Goal: Task Accomplishment & Management: Use online tool/utility

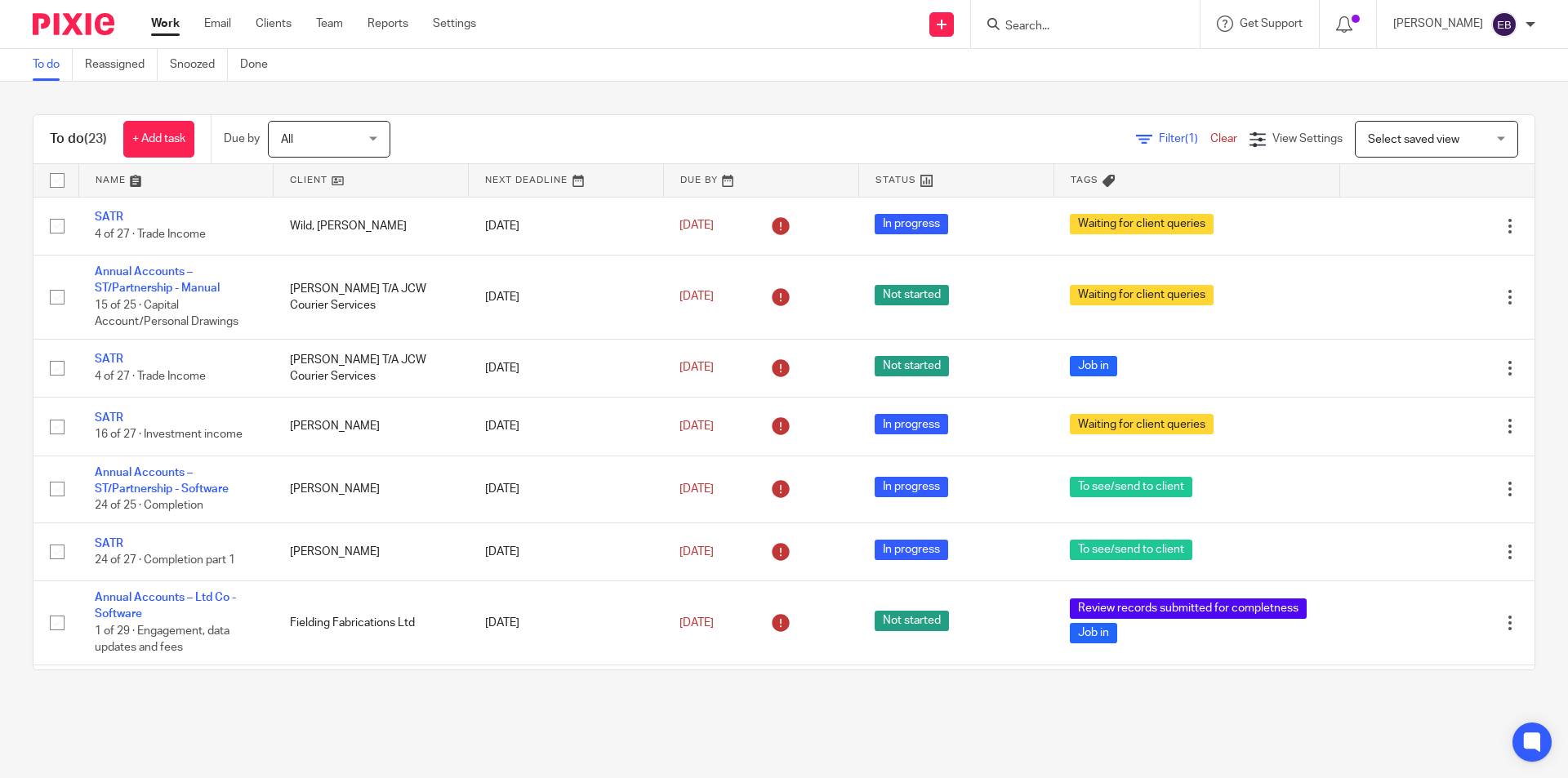
click at [1070, 18] on form at bounding box center [1090, 24] width 174 height 20
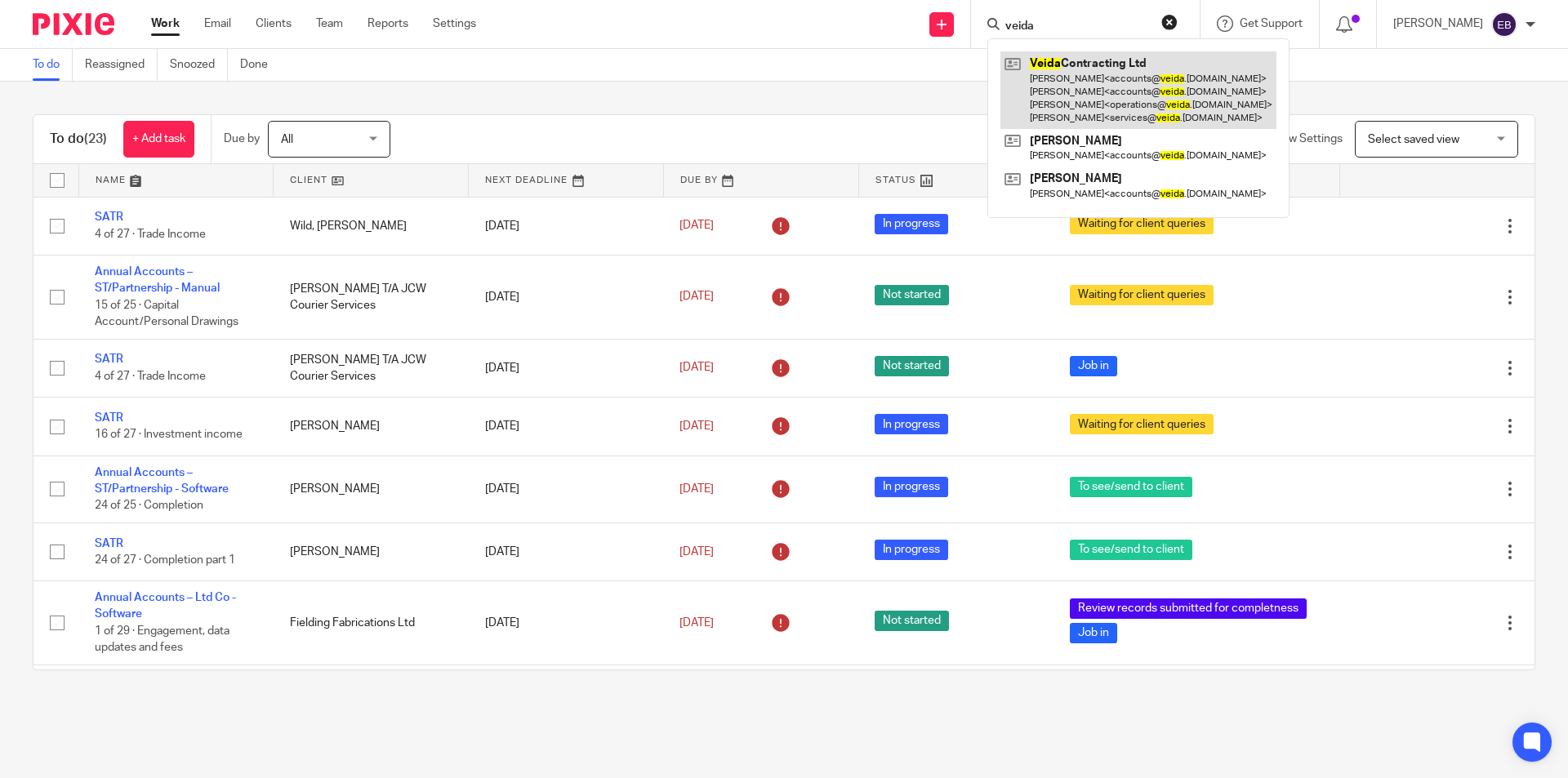
type input "veida"
click at [1087, 72] on link at bounding box center [1138, 90] width 276 height 77
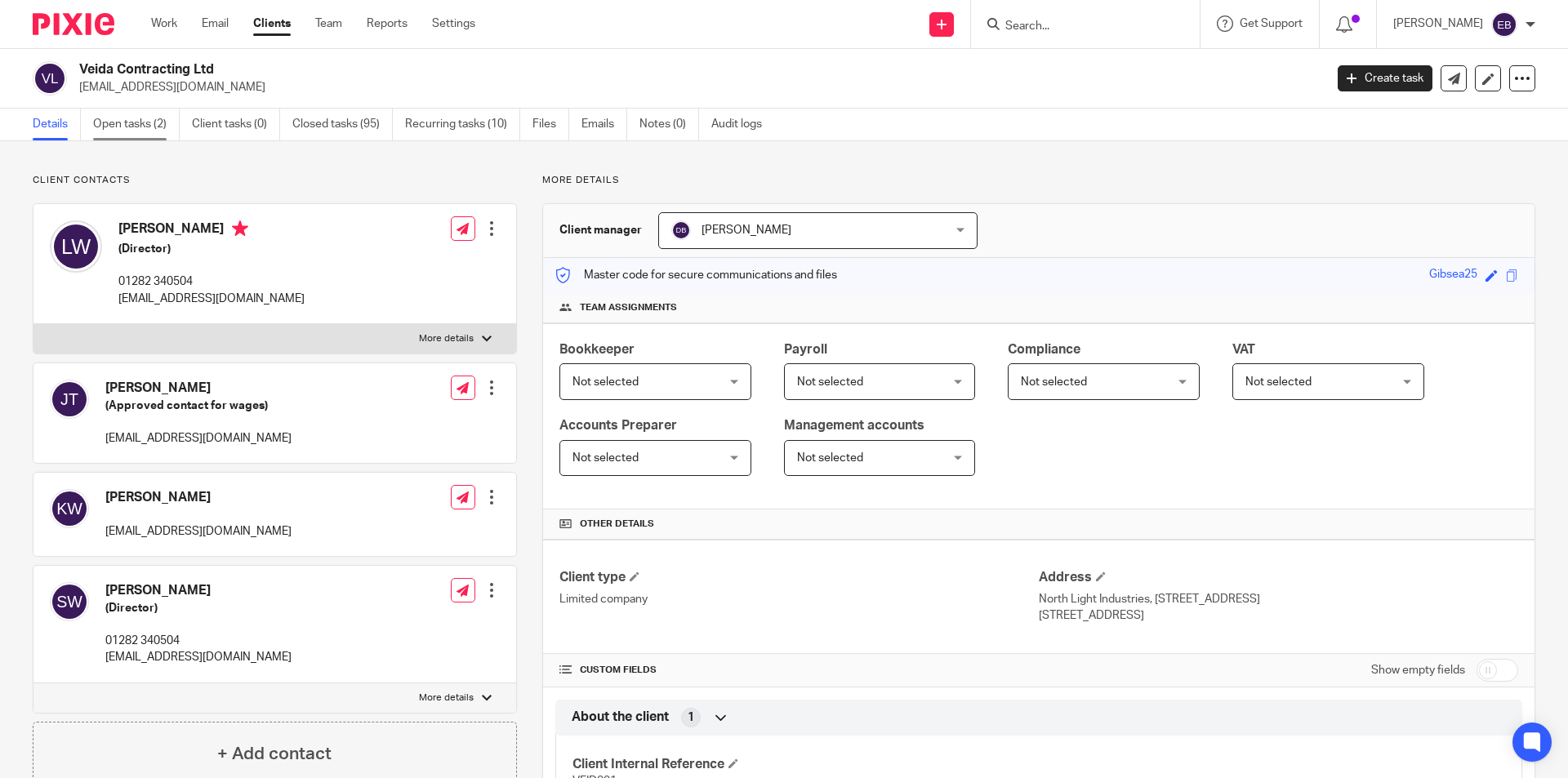
click at [134, 115] on link "Open tasks (2)" at bounding box center [136, 124] width 87 height 31
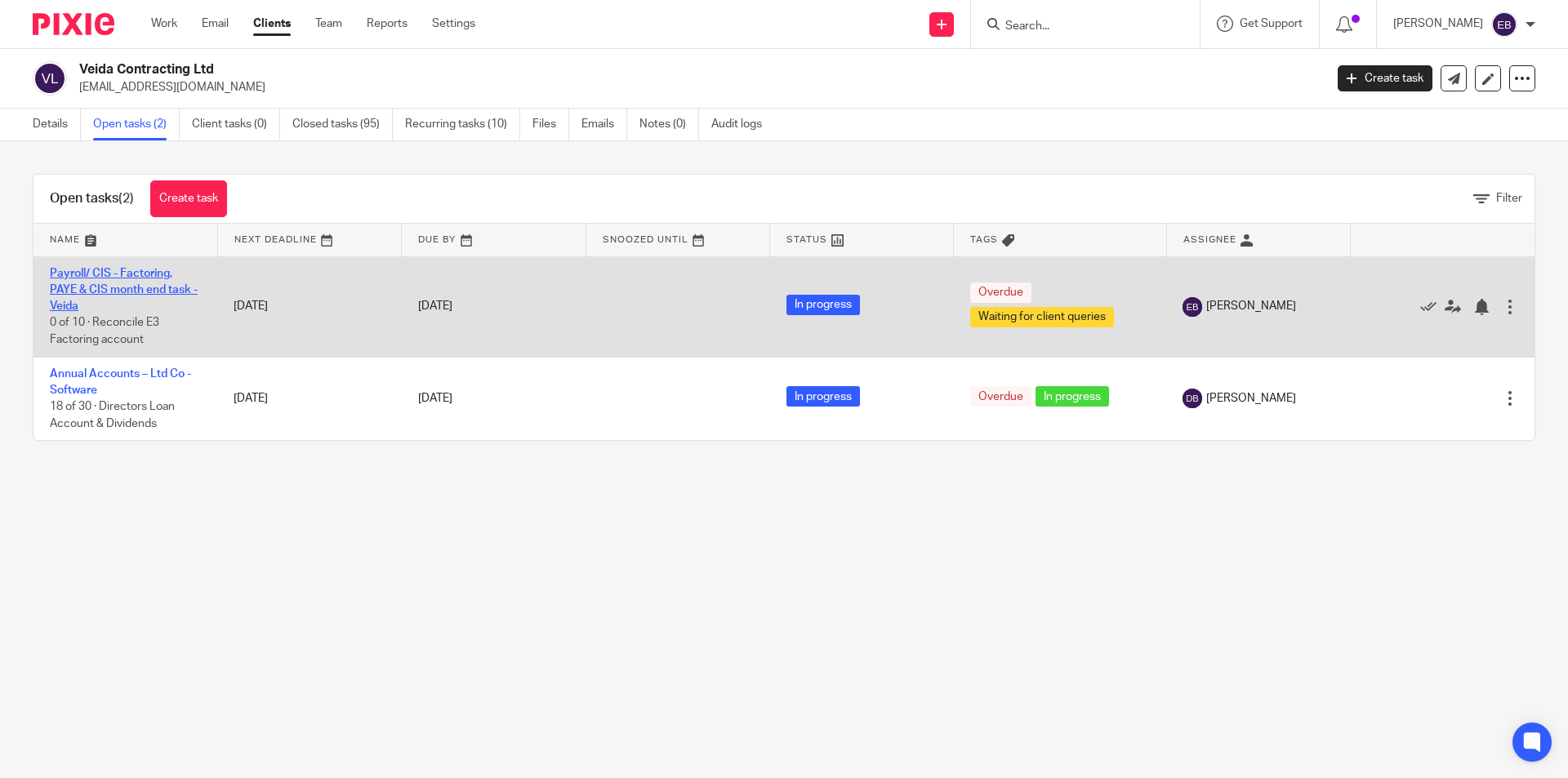
click at [106, 285] on link "Payroll/ CIS - Factoring, PAYE & CIS month end task - Veida" at bounding box center [123, 290] width 148 height 45
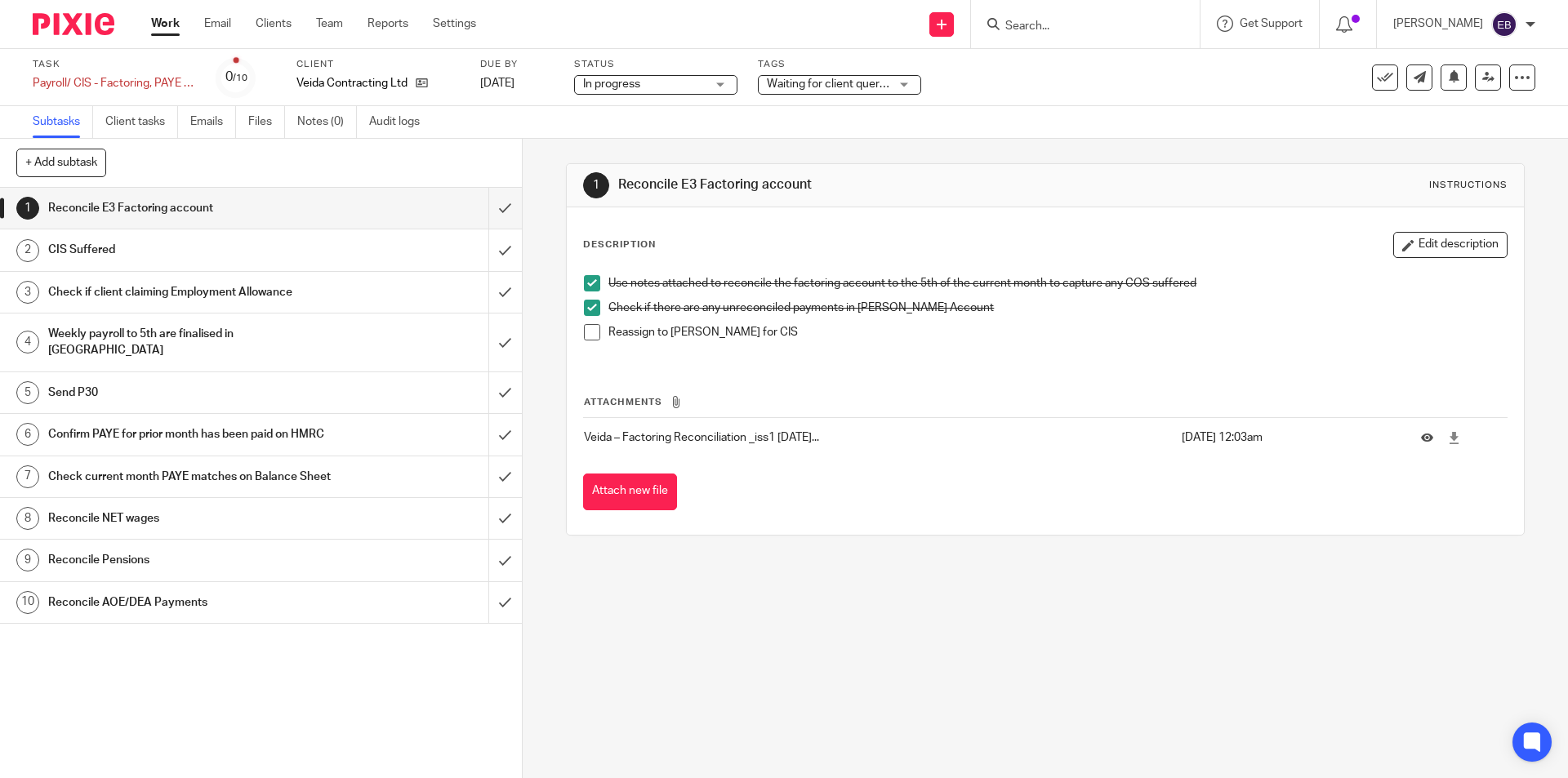
click at [586, 337] on span at bounding box center [591, 332] width 16 height 16
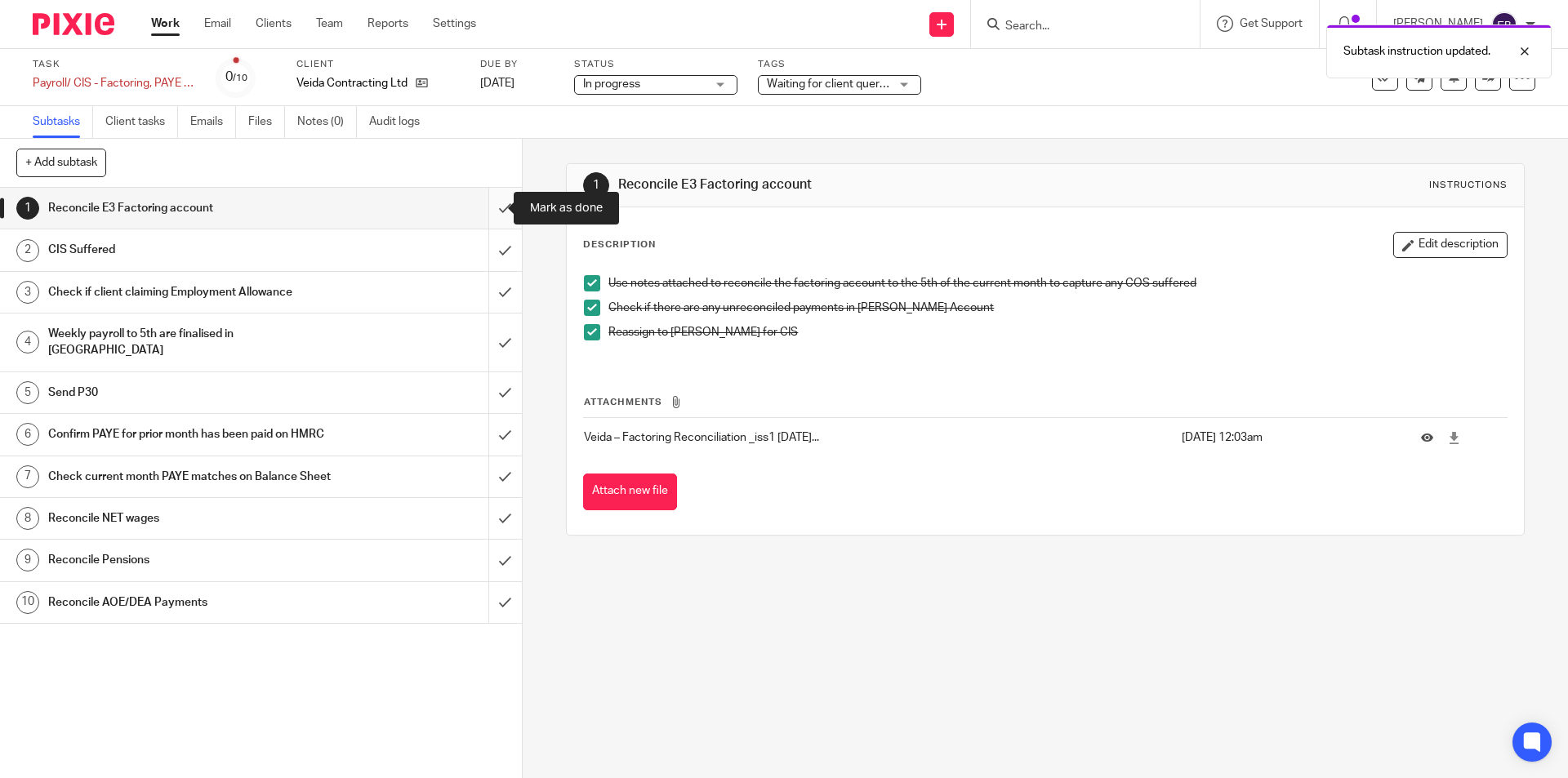
click at [485, 207] on input "submit" at bounding box center [260, 208] width 522 height 41
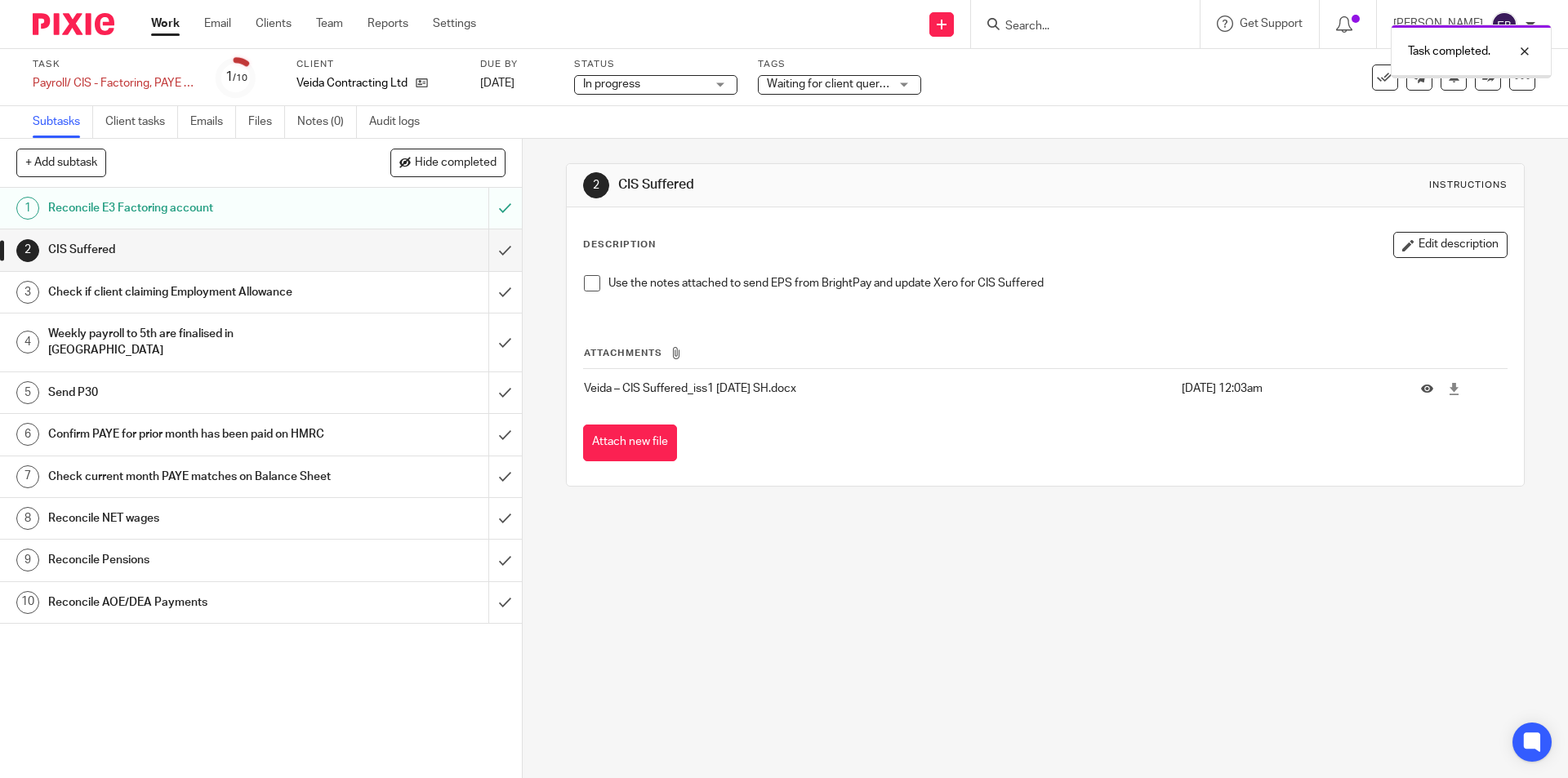
click at [814, 89] on span "Waiting for client queries" at bounding box center [828, 85] width 122 height 17
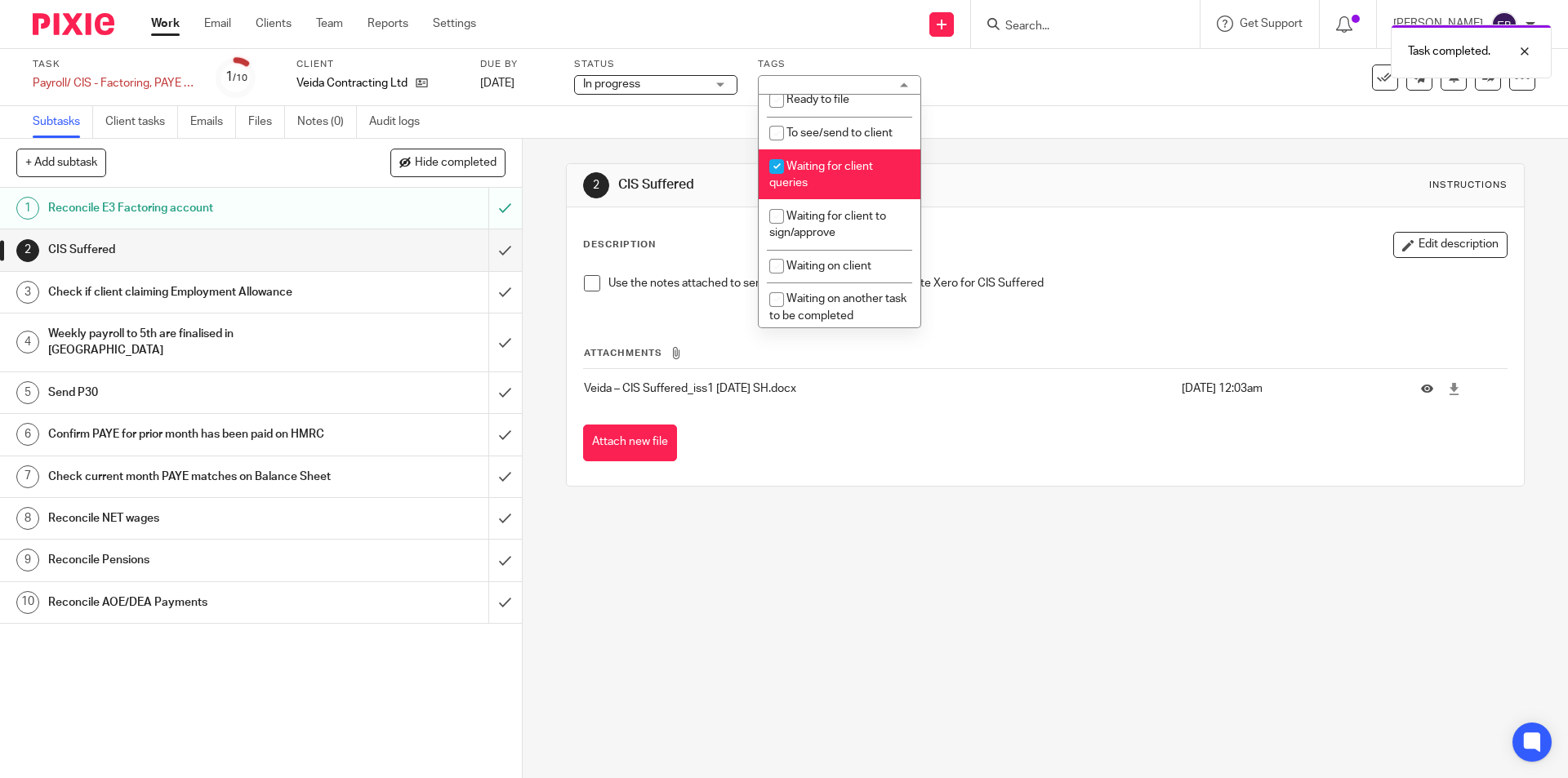
scroll to position [283, 0]
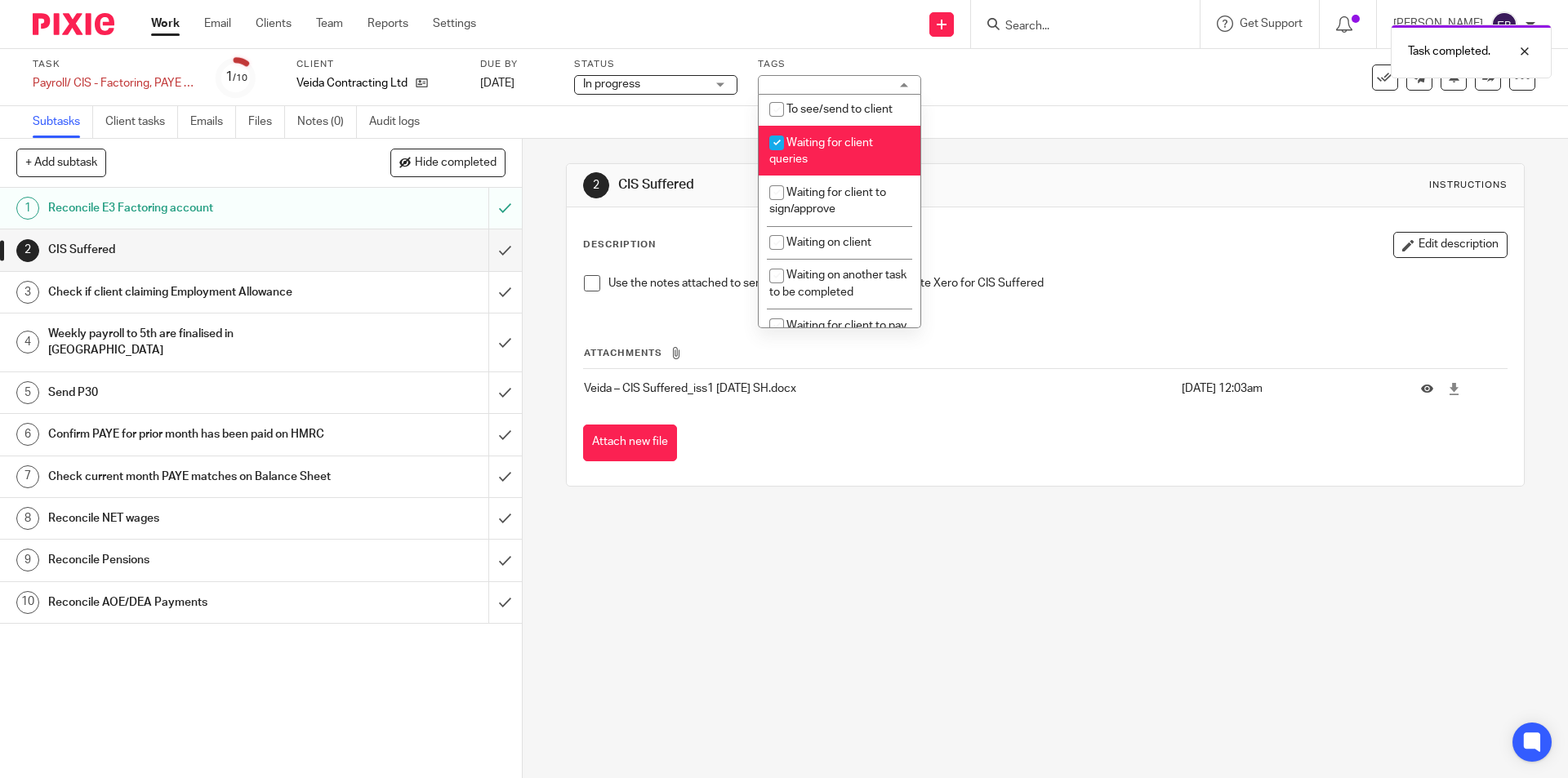
click at [822, 148] on span "Waiting for client queries" at bounding box center [820, 152] width 104 height 29
checkbox input "false"
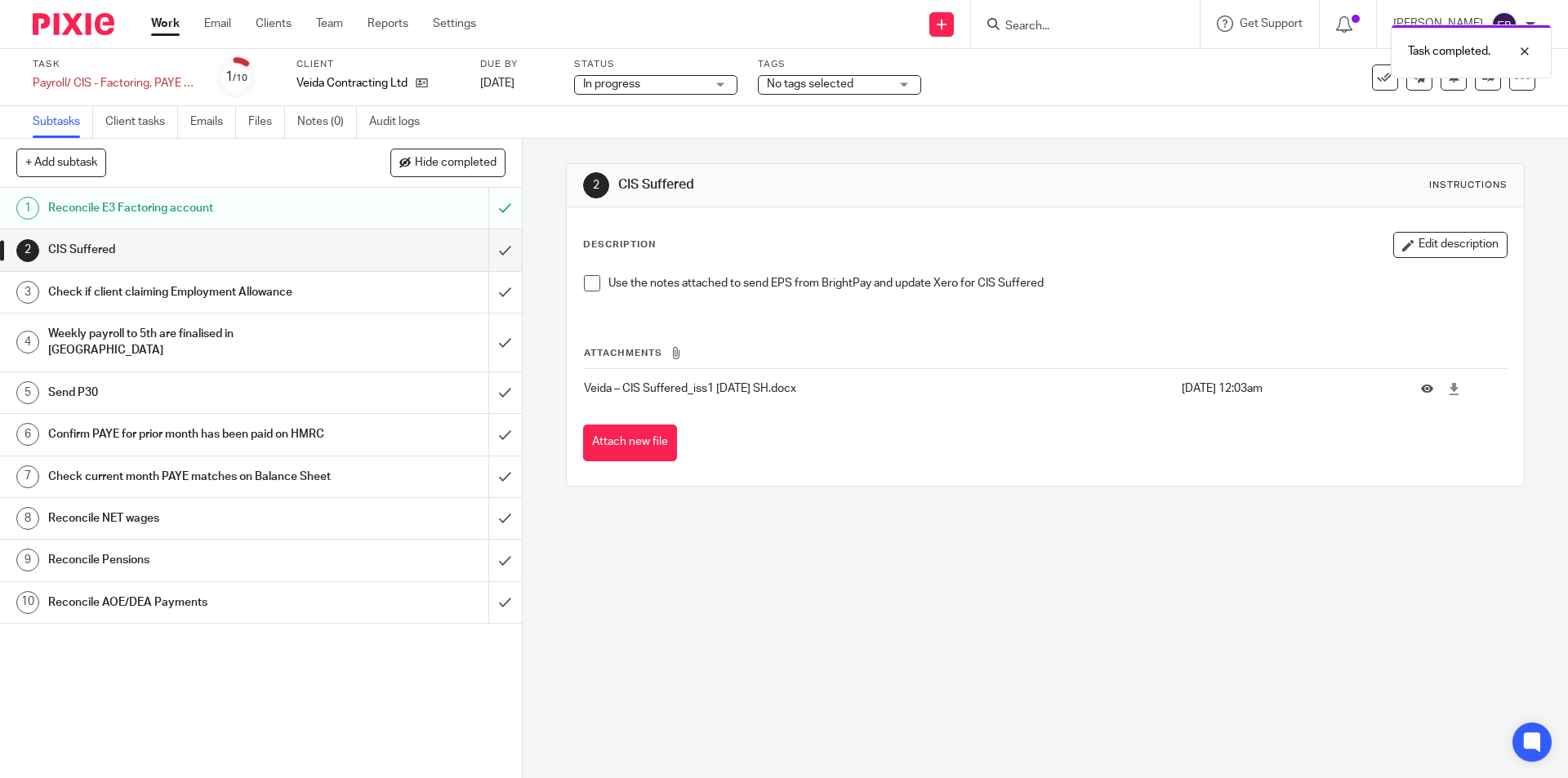
click at [1088, 99] on div "Task Payroll/ CIS - Factoring, PAYE & CIS month end task - Veida Save Payroll/ …" at bounding box center [784, 77] width 1568 height 57
click at [1475, 85] on link at bounding box center [1487, 77] width 26 height 26
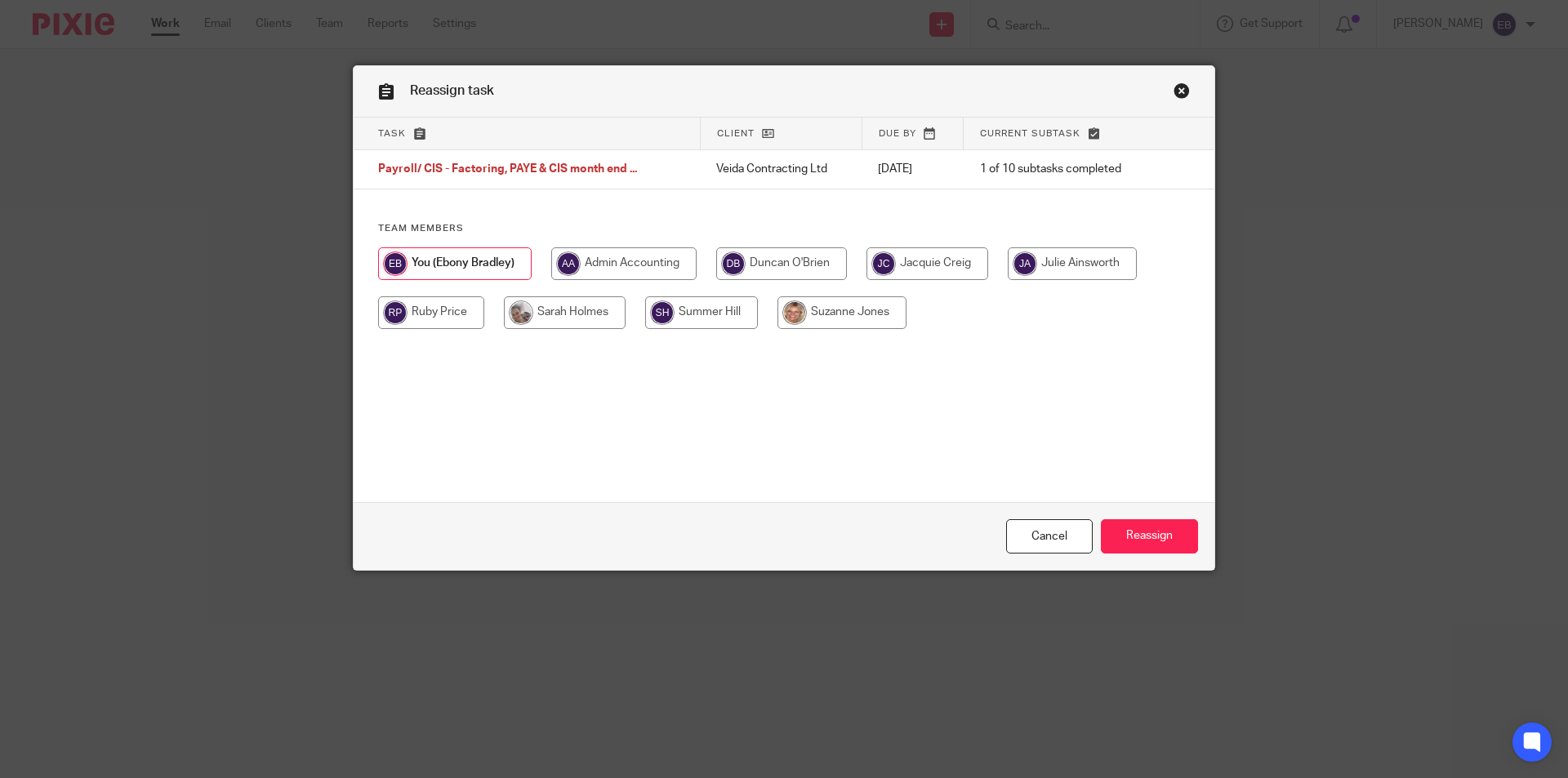
click at [542, 315] on input "radio" at bounding box center [565, 313] width 122 height 32
radio input "true"
click at [1124, 520] on input "Reassign" at bounding box center [1149, 536] width 97 height 35
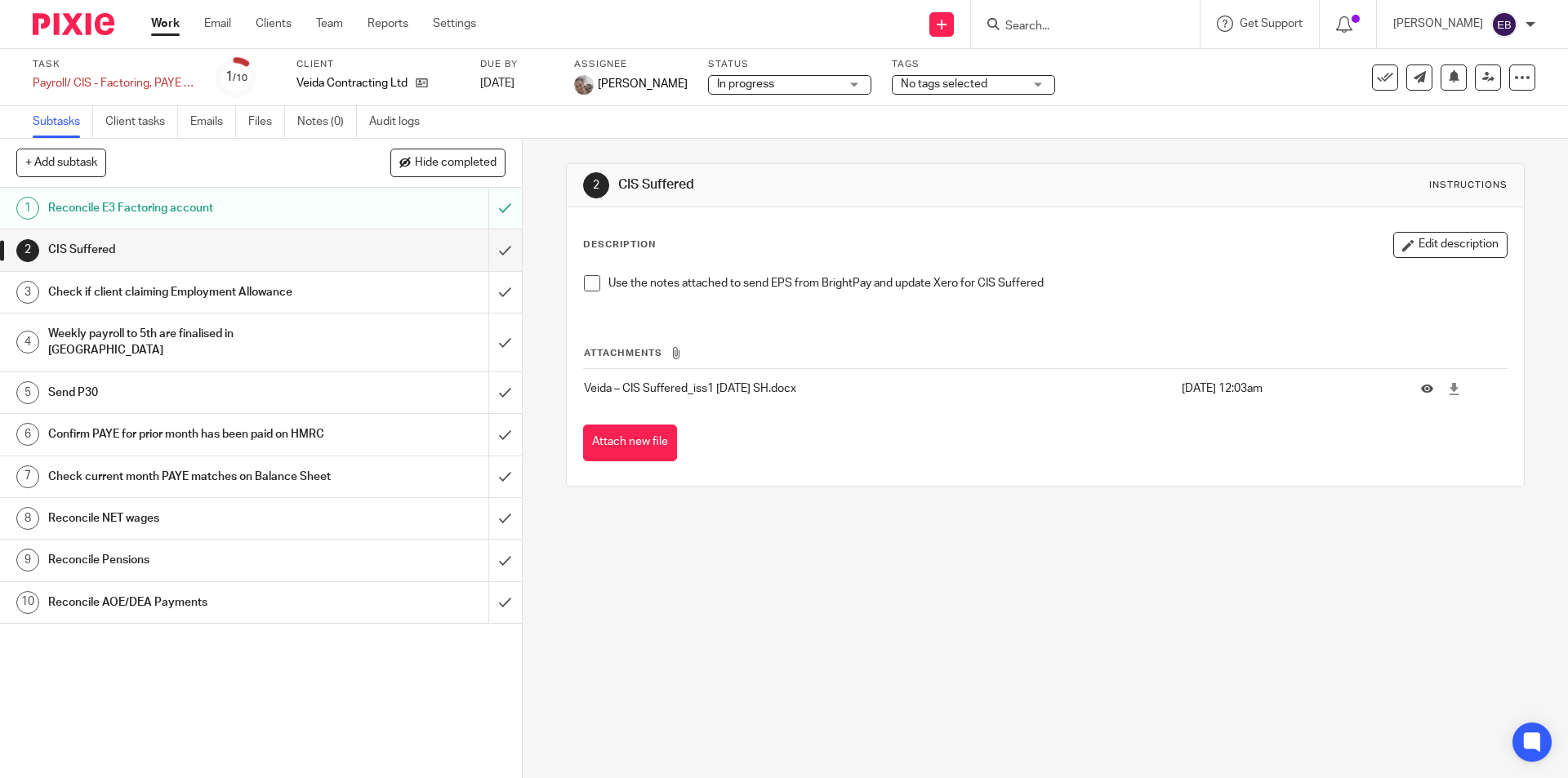
click at [1075, 20] on input "Search" at bounding box center [1077, 27] width 147 height 14
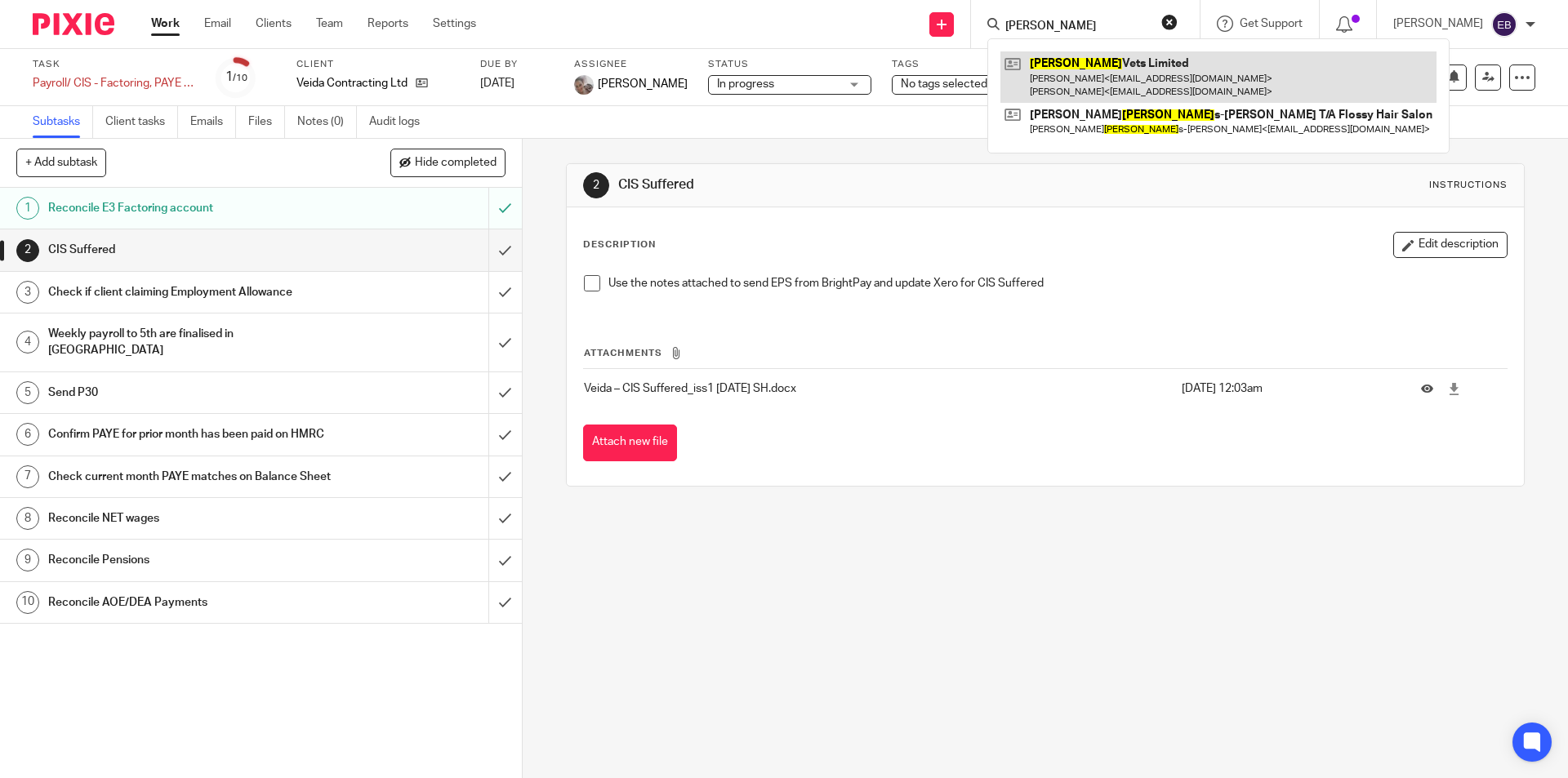
type input "bowland"
click at [1154, 66] on link at bounding box center [1218, 76] width 436 height 51
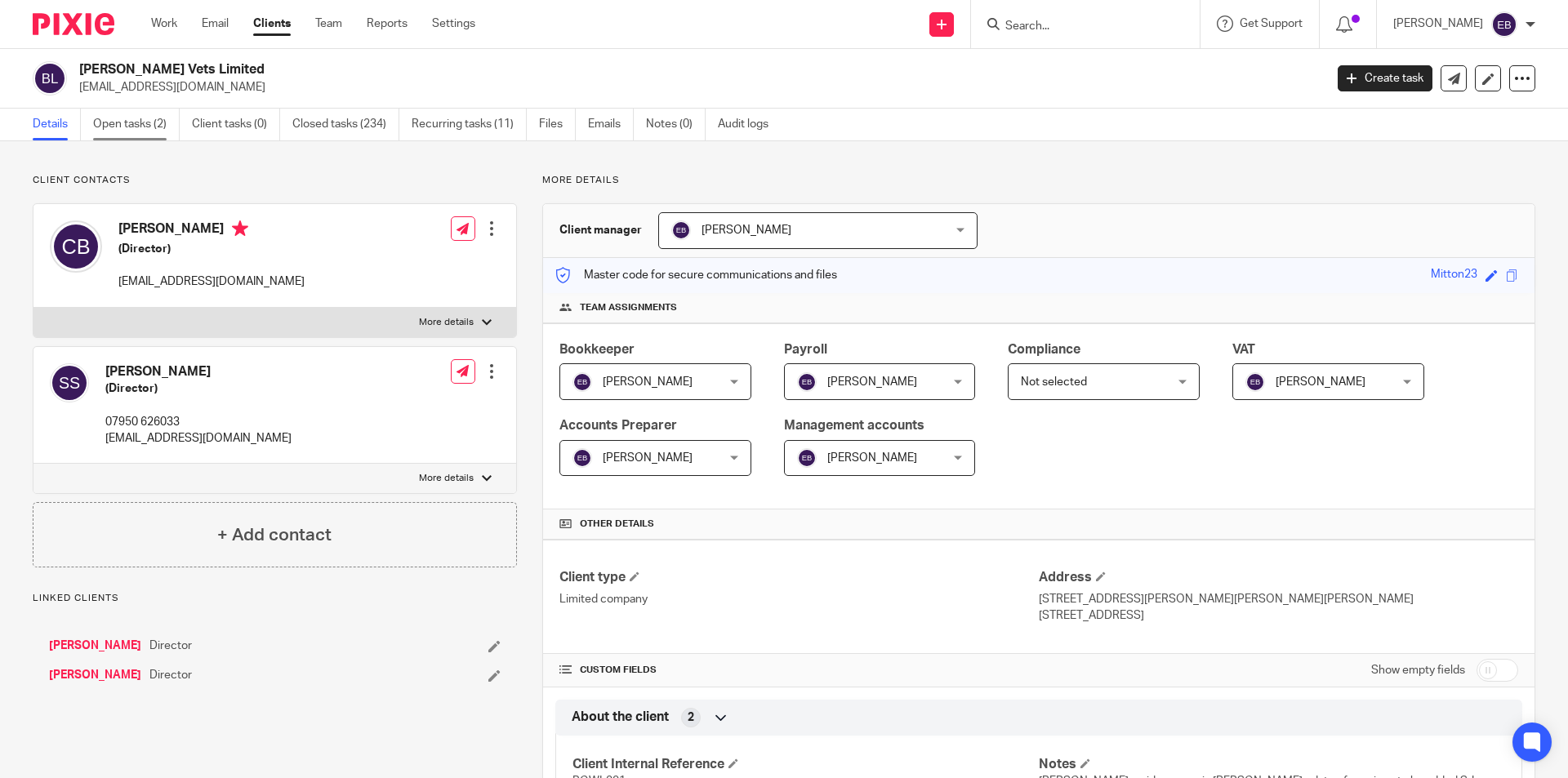
click at [142, 117] on link "Open tasks (2)" at bounding box center [136, 124] width 87 height 31
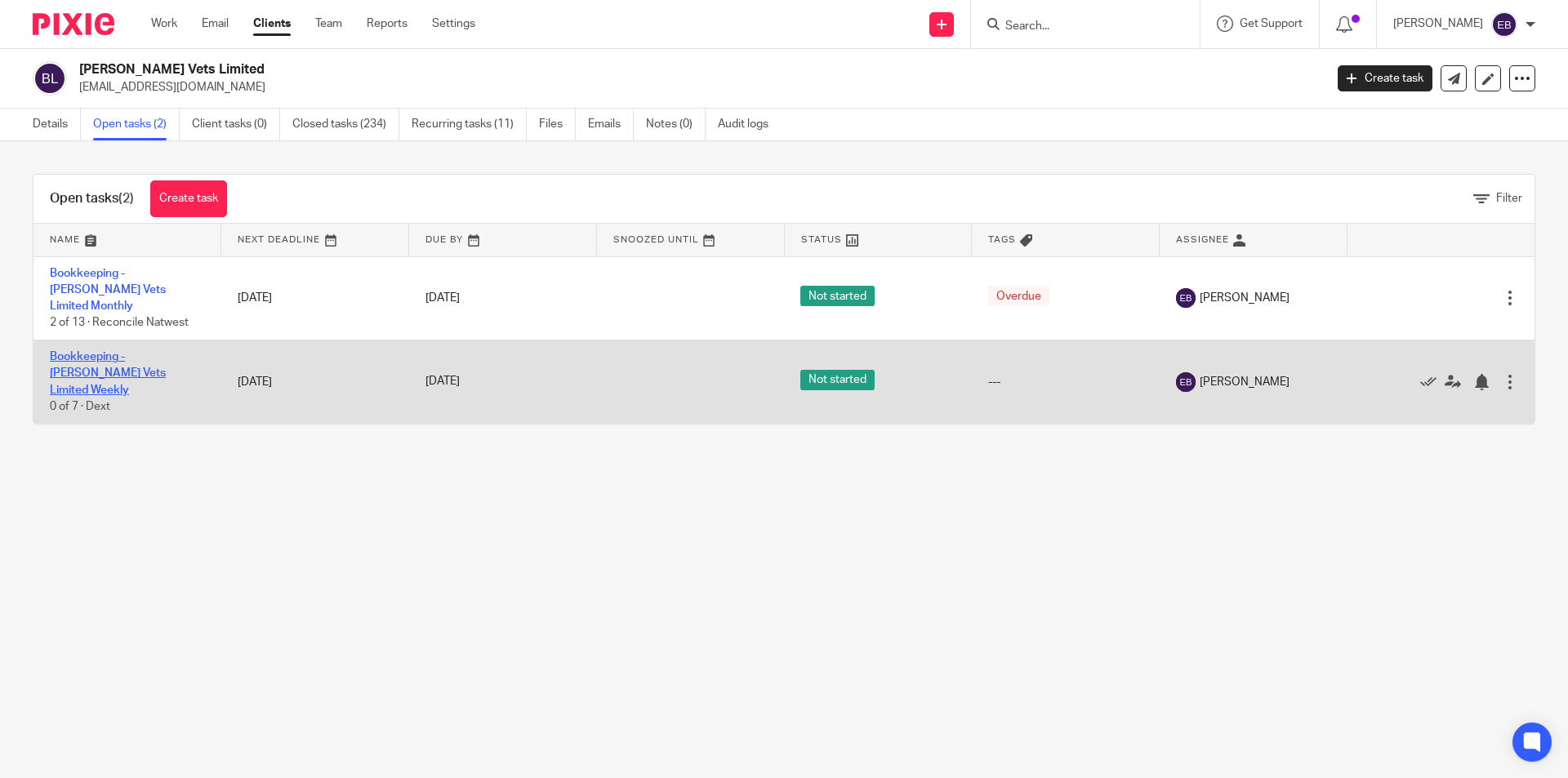
click at [84, 351] on link "Bookkeeping - [PERSON_NAME] Vets Limited Weekly" at bounding box center [108, 373] width 116 height 45
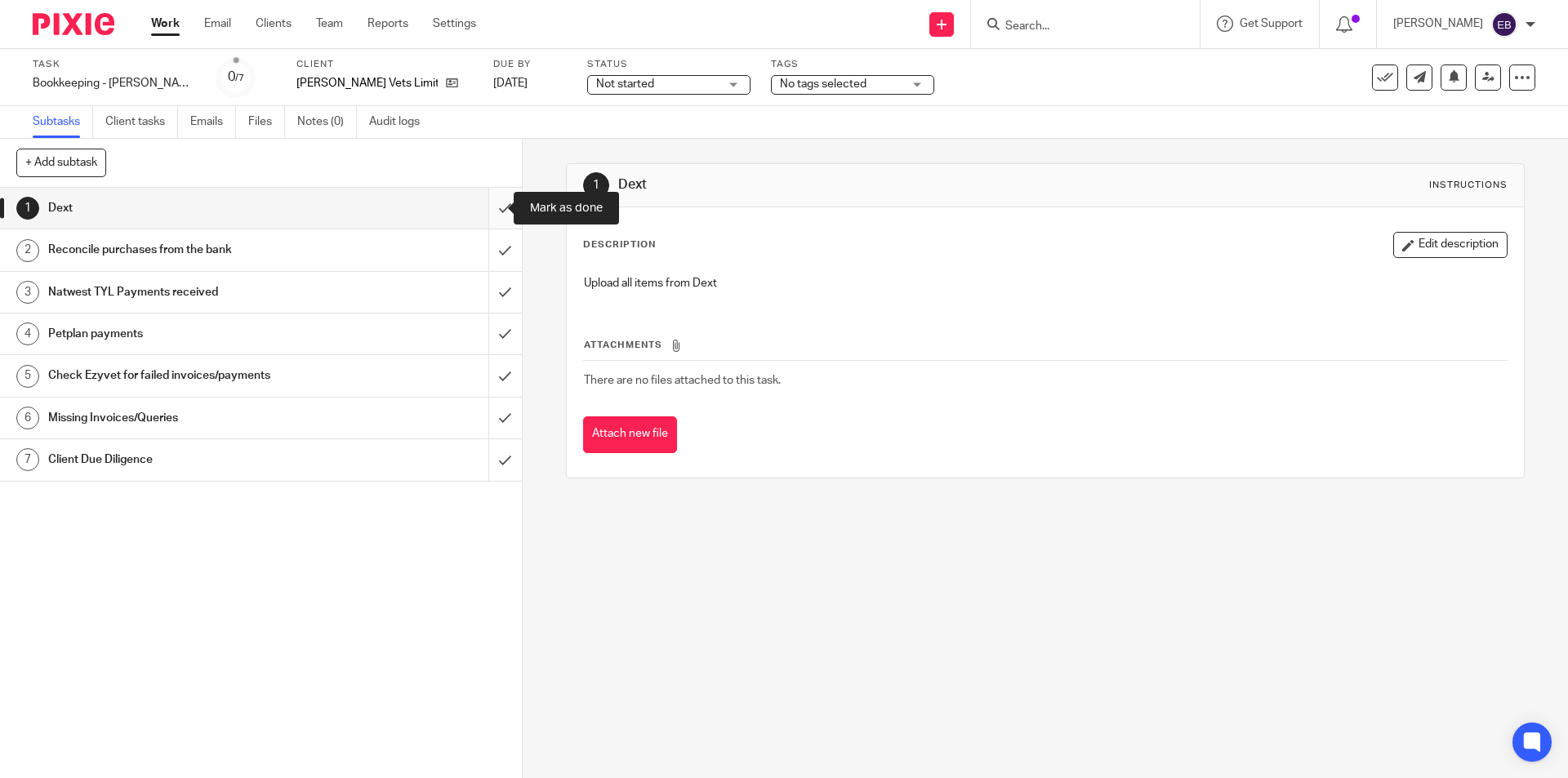
click at [491, 206] on input "submit" at bounding box center [260, 208] width 522 height 41
click at [491, 247] on input "submit" at bounding box center [260, 250] width 522 height 41
click at [486, 297] on input "submit" at bounding box center [260, 292] width 522 height 41
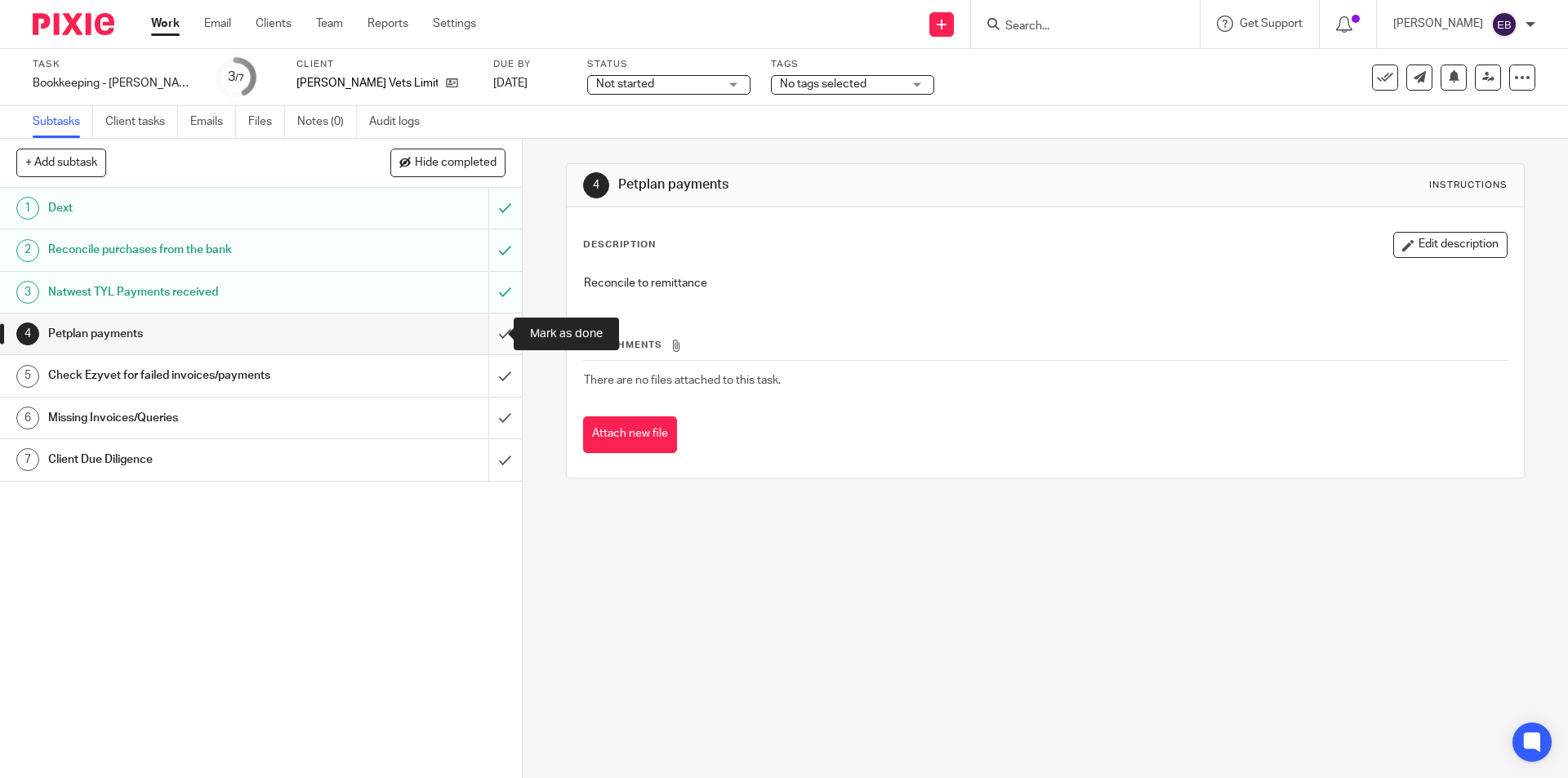
click at [485, 339] on input "submit" at bounding box center [260, 334] width 522 height 41
click at [489, 372] on input "submit" at bounding box center [260, 375] width 522 height 41
click at [490, 415] on input "submit" at bounding box center [260, 418] width 522 height 41
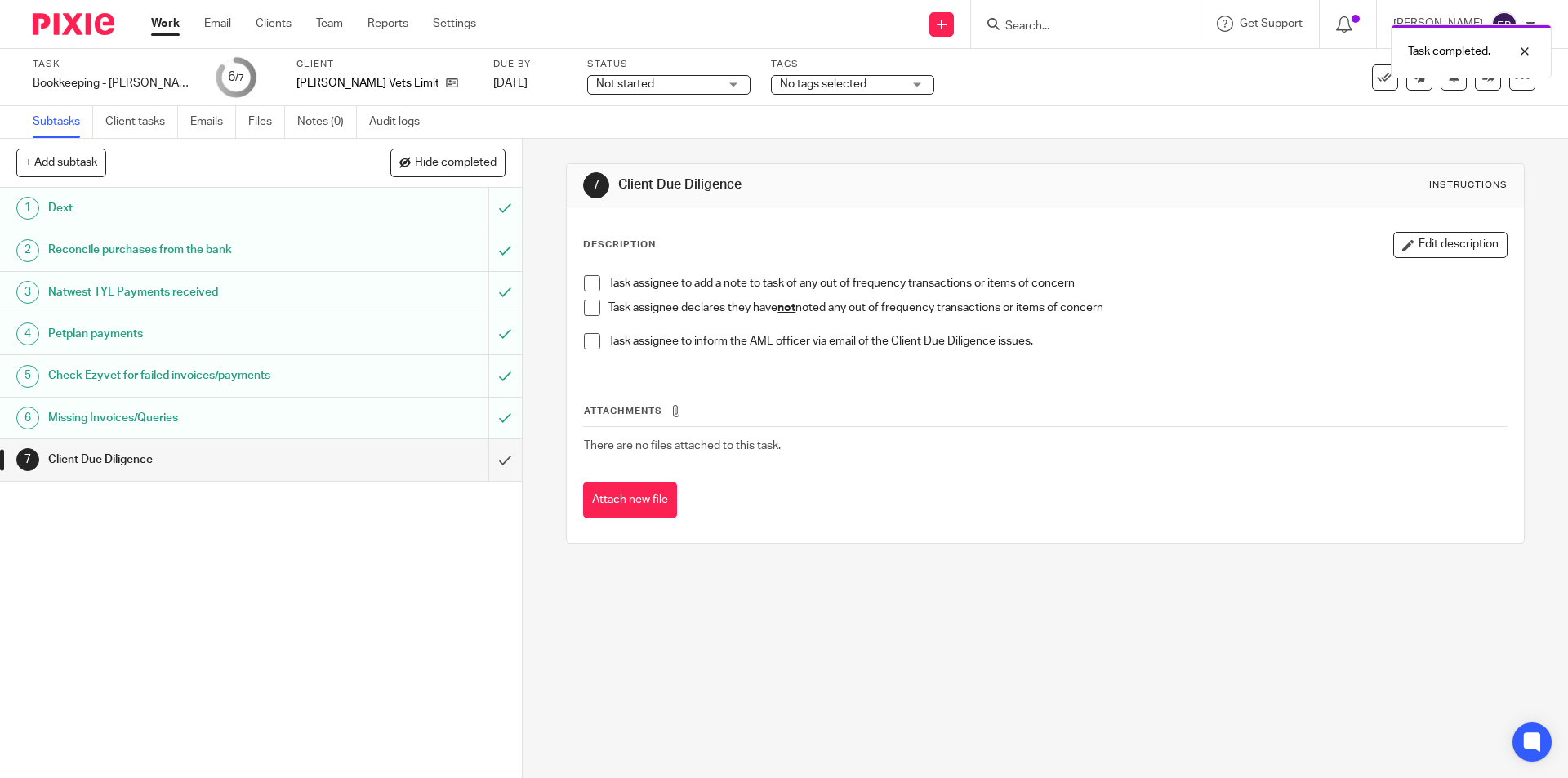
click at [588, 304] on span at bounding box center [591, 307] width 16 height 16
click at [500, 460] on input "submit" at bounding box center [260, 460] width 522 height 41
